Goal: Download file/media: Obtain a digital file from the website

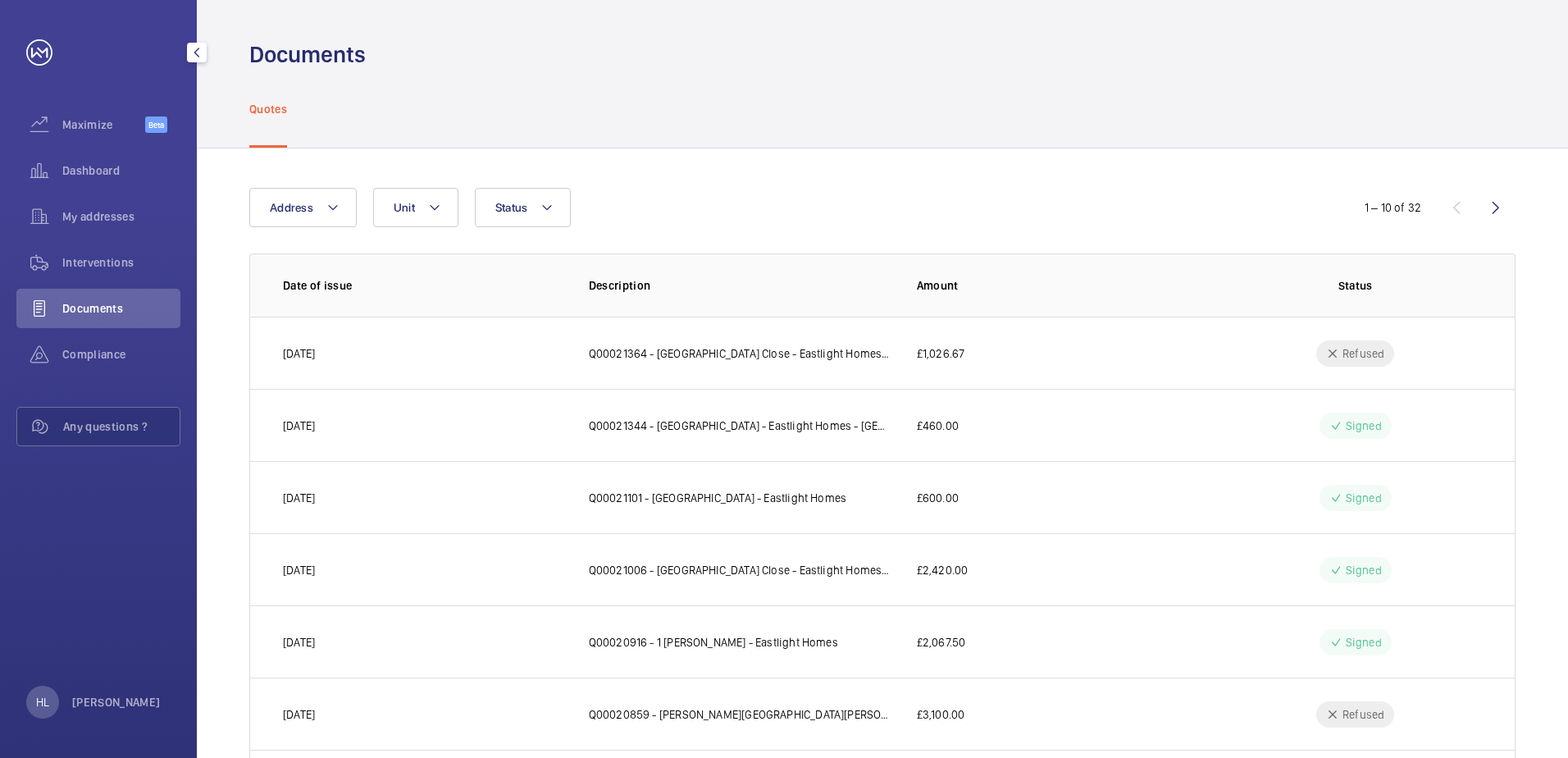
click at [109, 306] on span "Documents" at bounding box center [122, 308] width 118 height 16
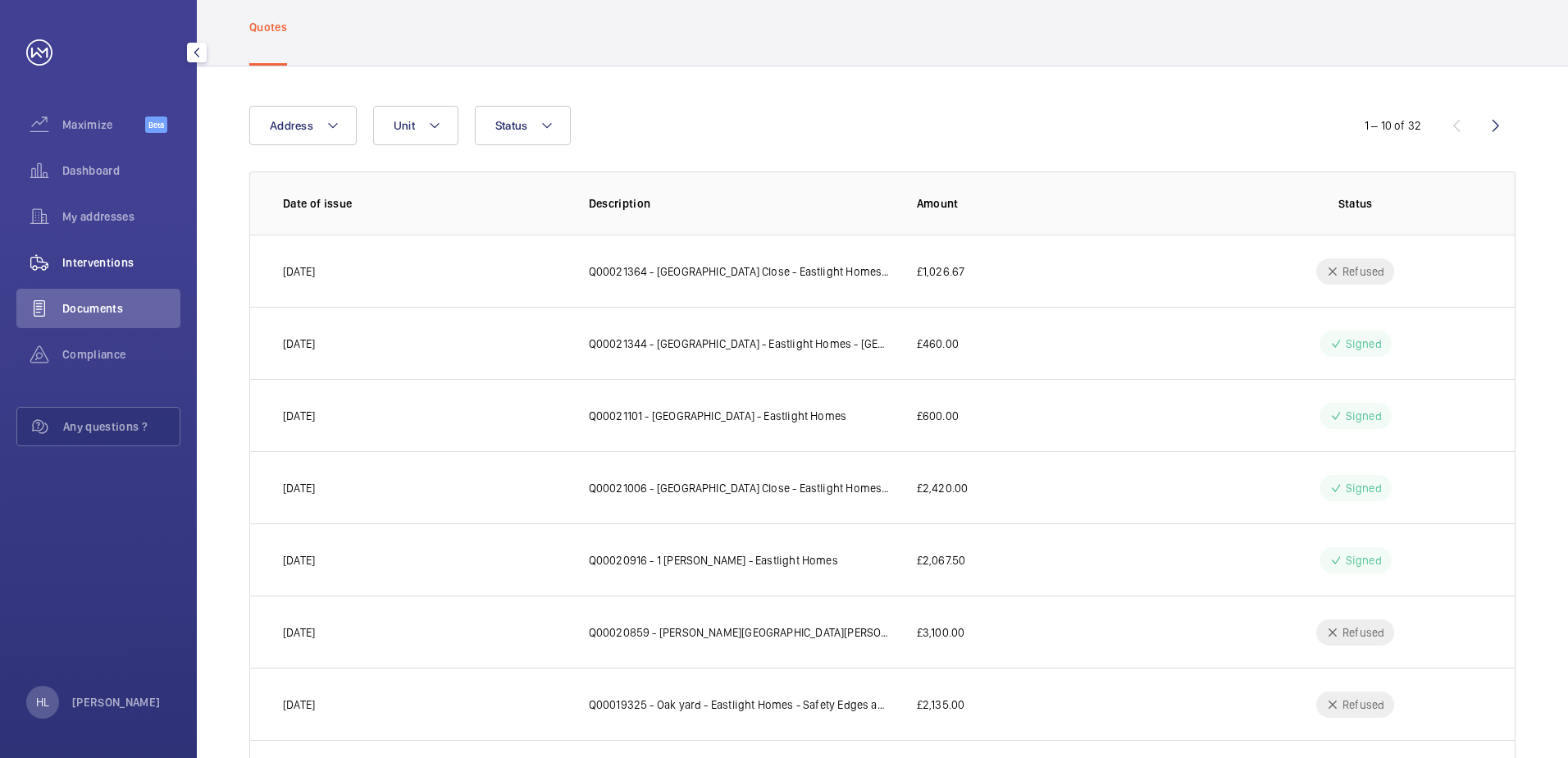
click at [97, 262] on span "Interventions" at bounding box center [122, 263] width 118 height 16
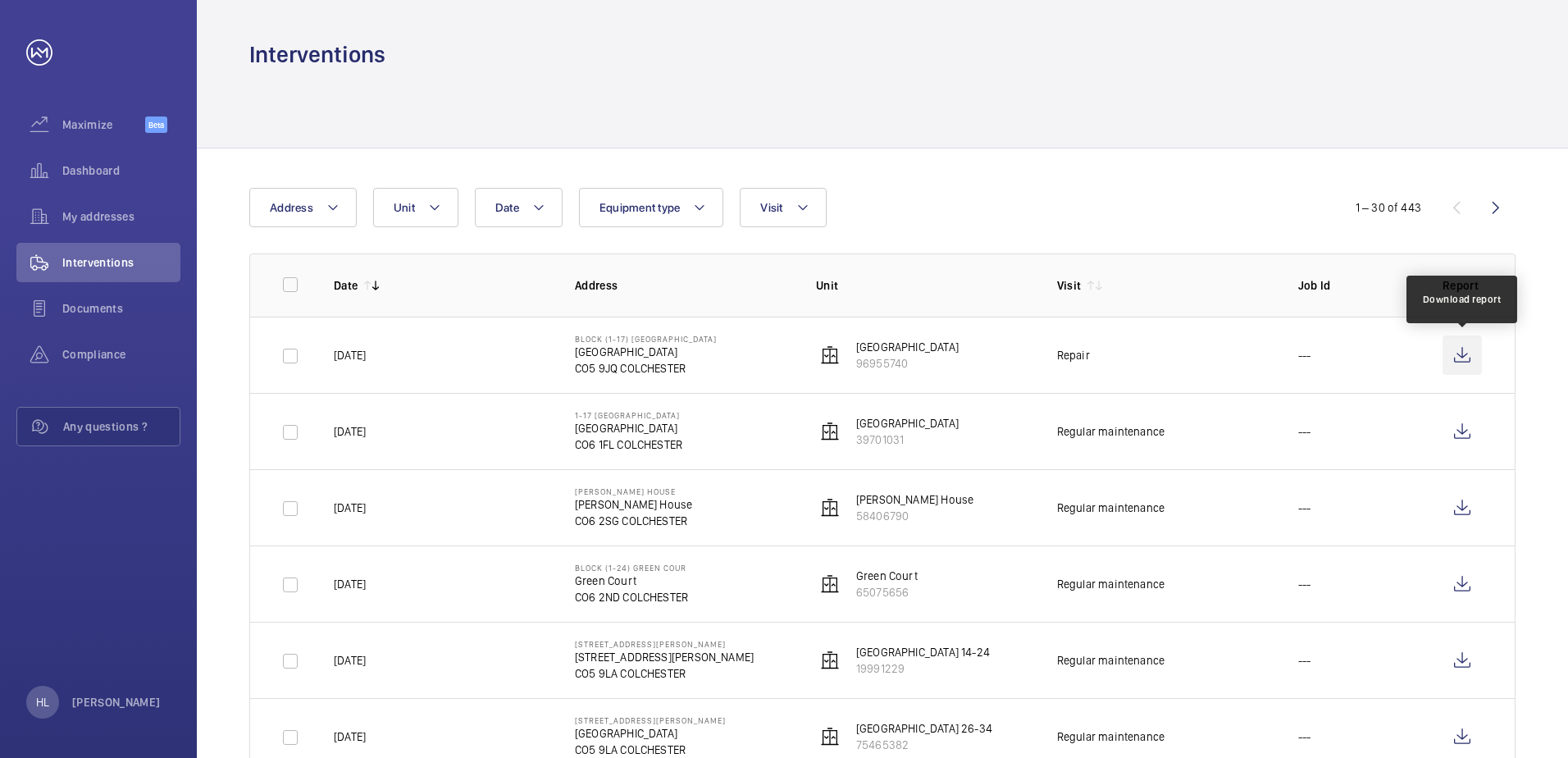
click at [1462, 351] on wm-front-icon-button at bounding box center [1462, 354] width 39 height 39
click at [90, 166] on span "Dashboard" at bounding box center [122, 171] width 118 height 16
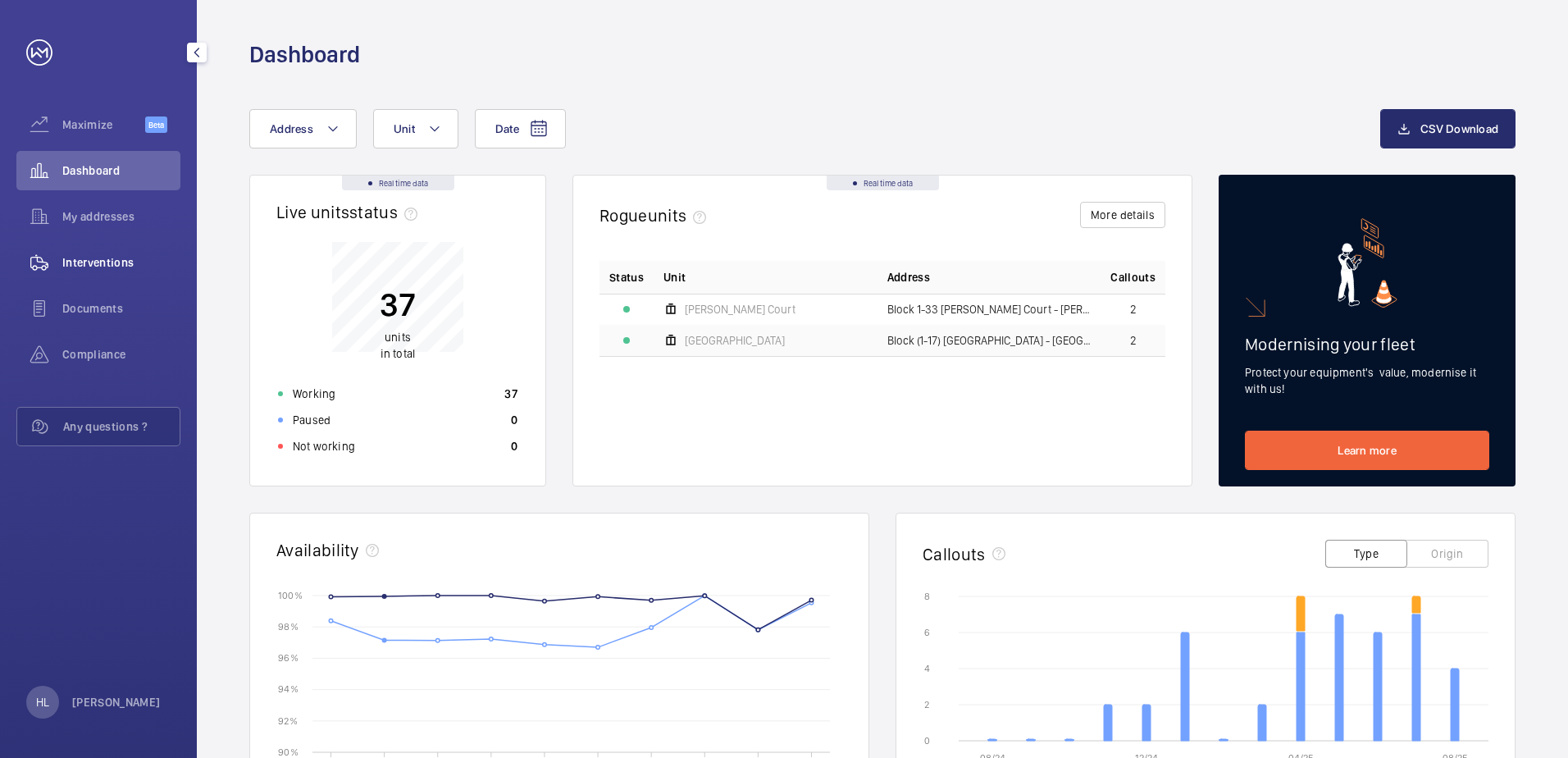
click at [128, 281] on div "Interventions" at bounding box center [98, 262] width 164 height 39
